Goal: Information Seeking & Learning: Learn about a topic

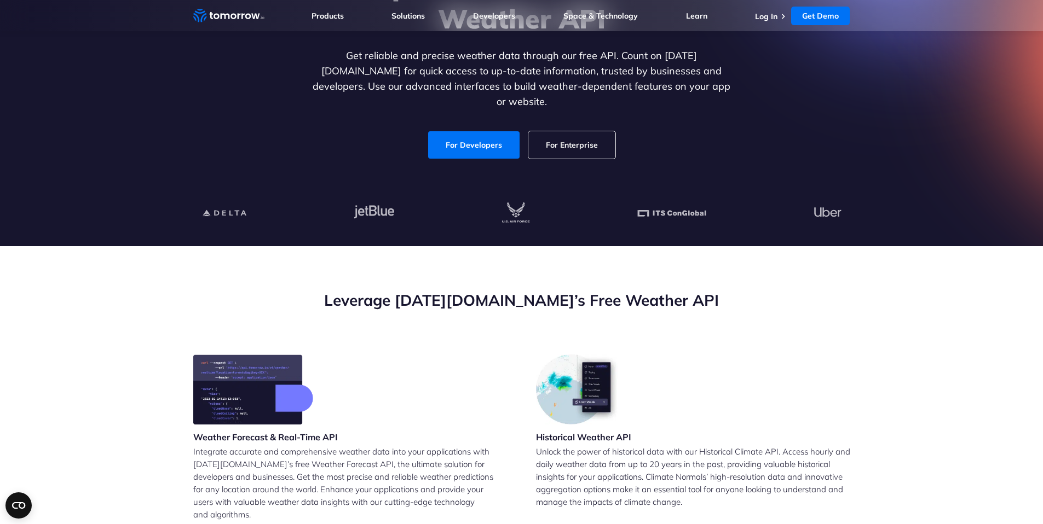
scroll to position [395, 0]
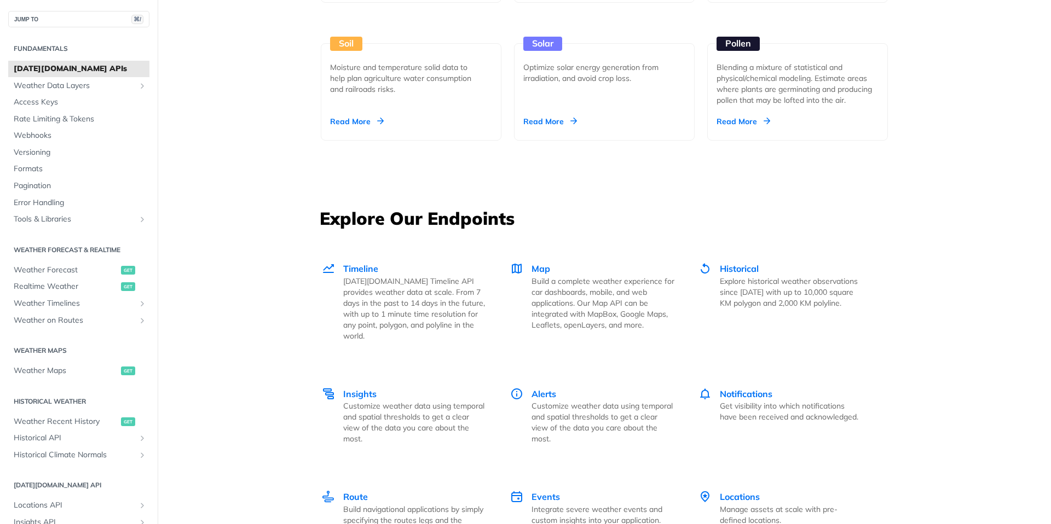
scroll to position [1472, 0]
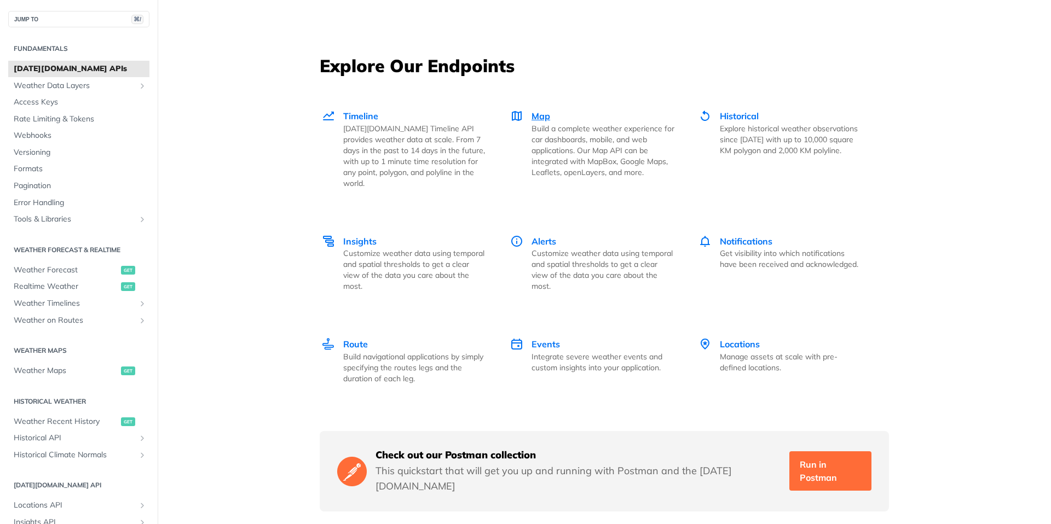
click at [585, 153] on p "Build a complete weather experience for car dashboards, mobile, and web applica…" at bounding box center [603, 150] width 143 height 55
